Goal: Information Seeking & Learning: Learn about a topic

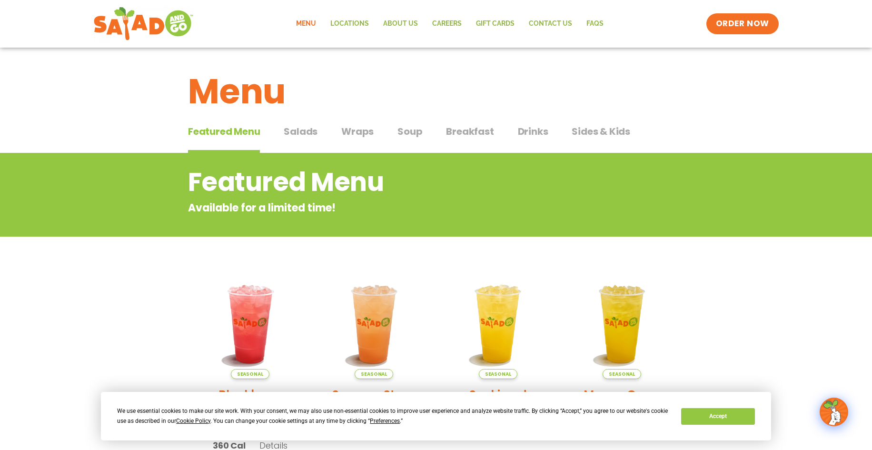
click at [350, 130] on span "Wraps" at bounding box center [357, 131] width 32 height 14
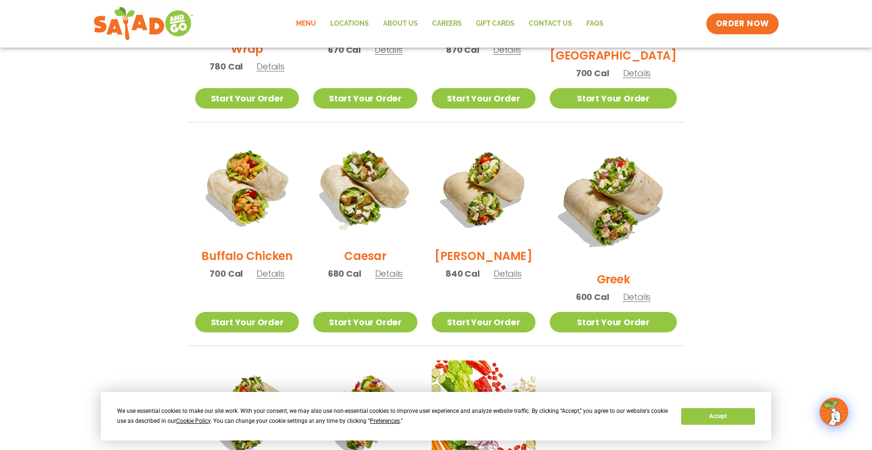
scroll to position [381, 0]
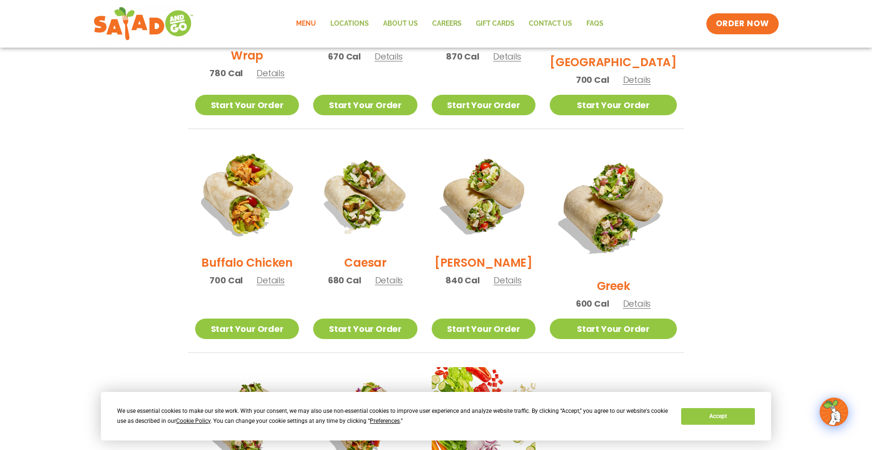
click at [248, 199] on img at bounding box center [247, 195] width 122 height 122
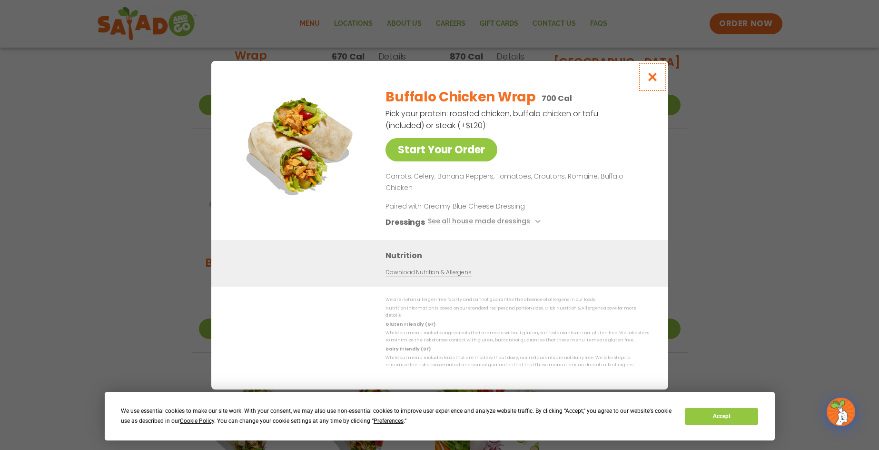
click at [650, 91] on button "Close modal" at bounding box center [652, 77] width 31 height 32
